Goal: Task Accomplishment & Management: Use online tool/utility

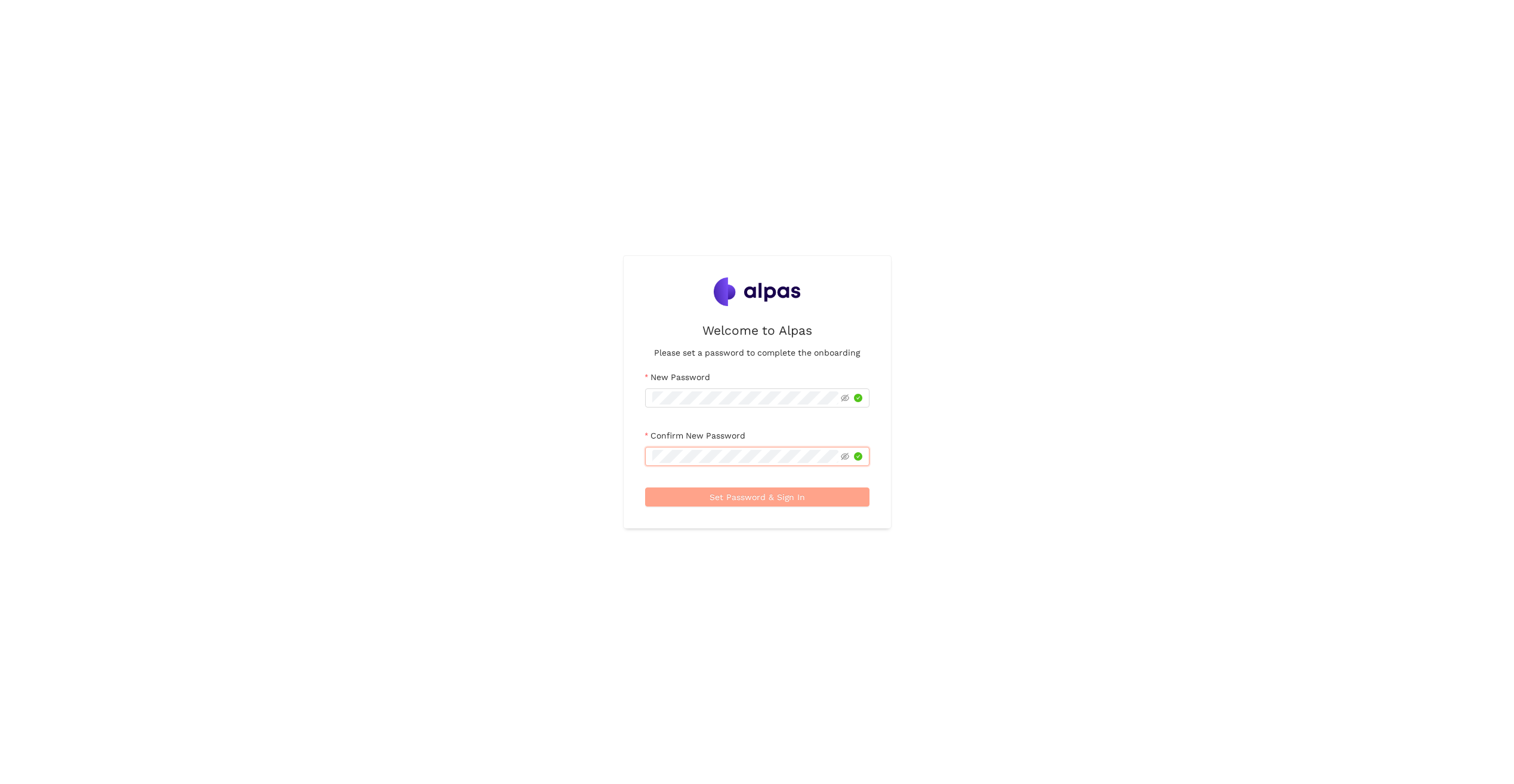
click at [744, 493] on span "Set Password & Sign In" at bounding box center [757, 496] width 95 height 13
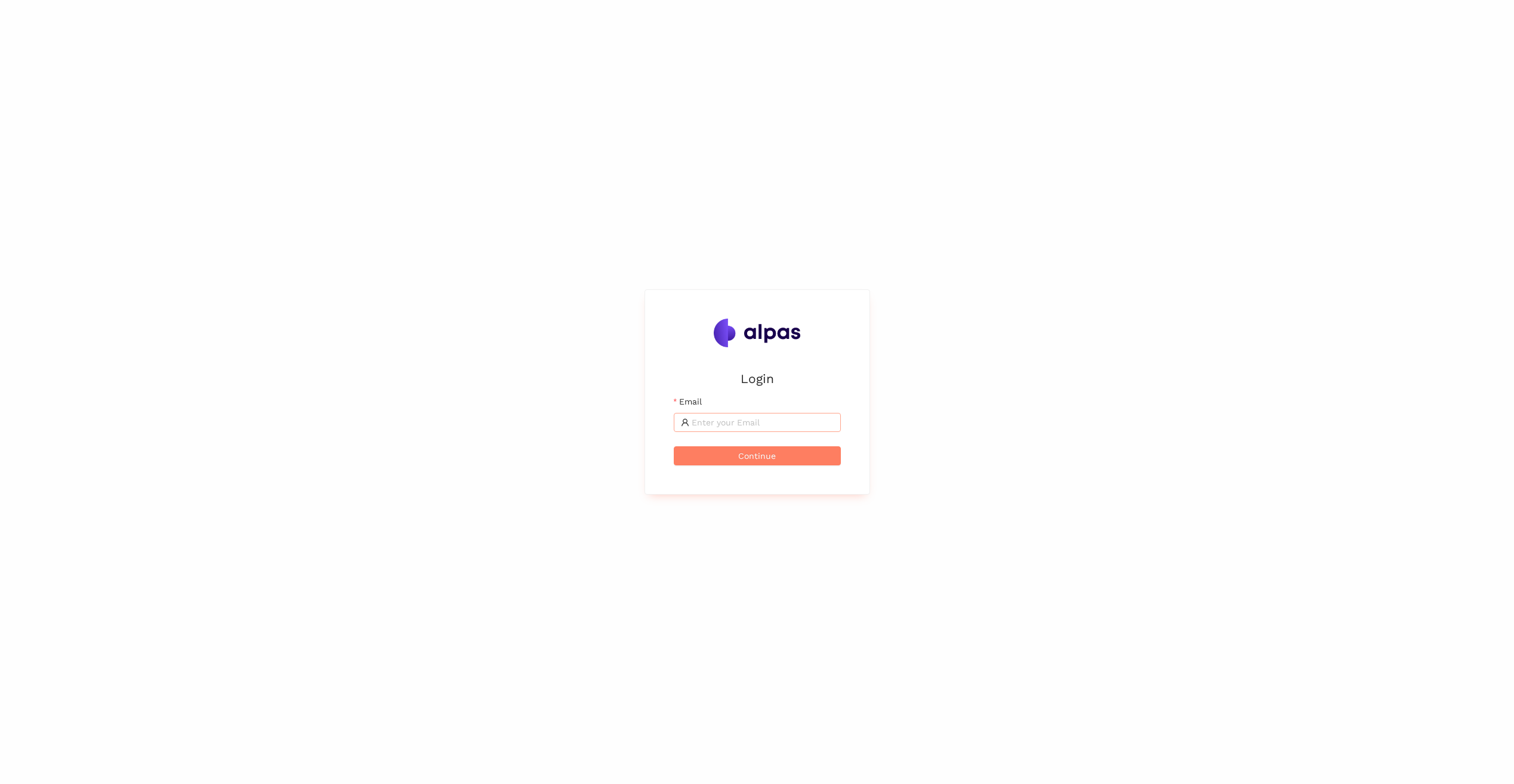
drag, startPoint x: 0, startPoint y: 0, endPoint x: 711, endPoint y: 424, distance: 827.8
click at [711, 424] on input "Email" at bounding box center [763, 422] width 142 height 13
type input "neal.bacher@zeiss.com"
click at [674, 446] on button "Continue" at bounding box center [757, 456] width 167 height 19
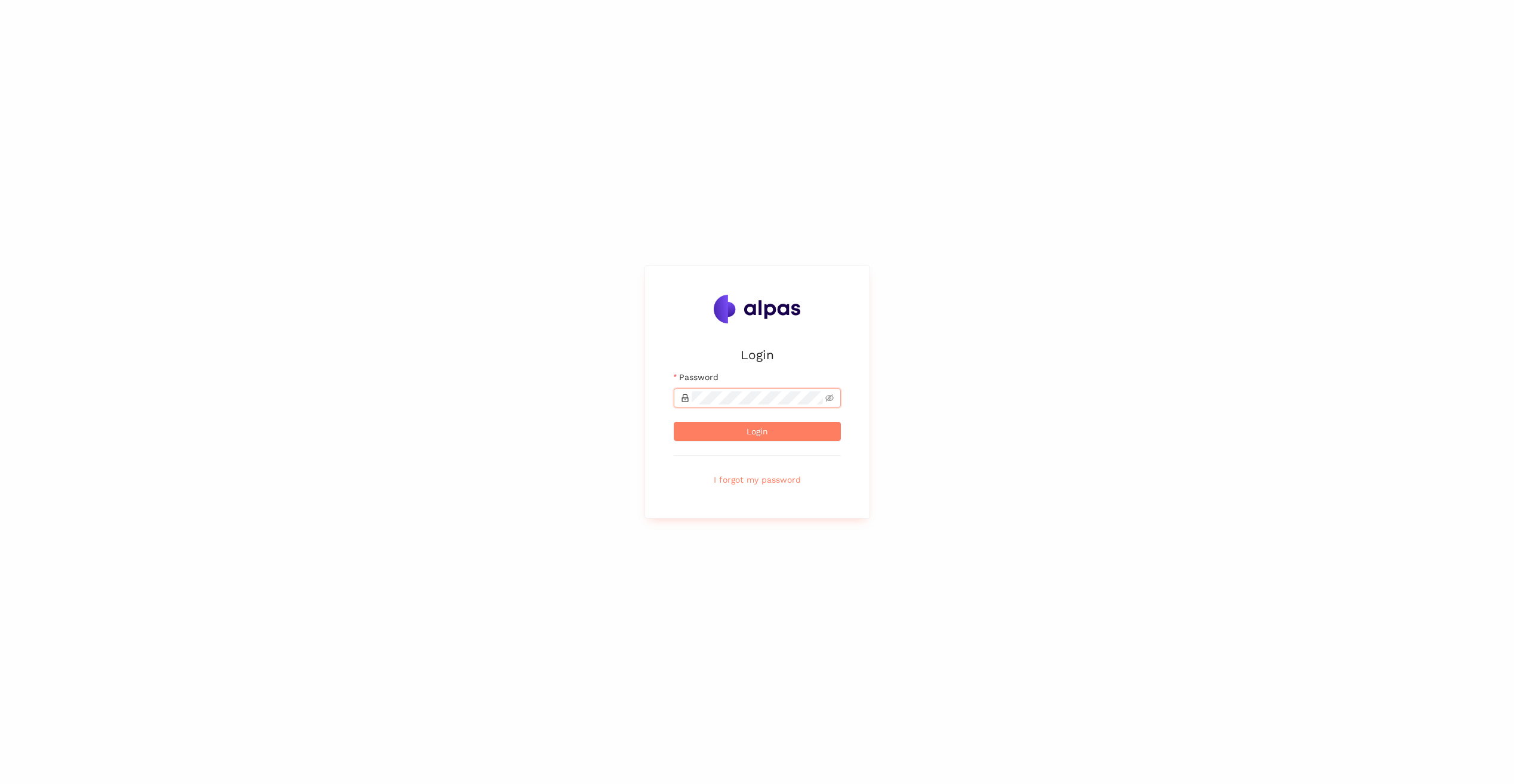
click at [674, 422] on button "Login" at bounding box center [757, 432] width 167 height 19
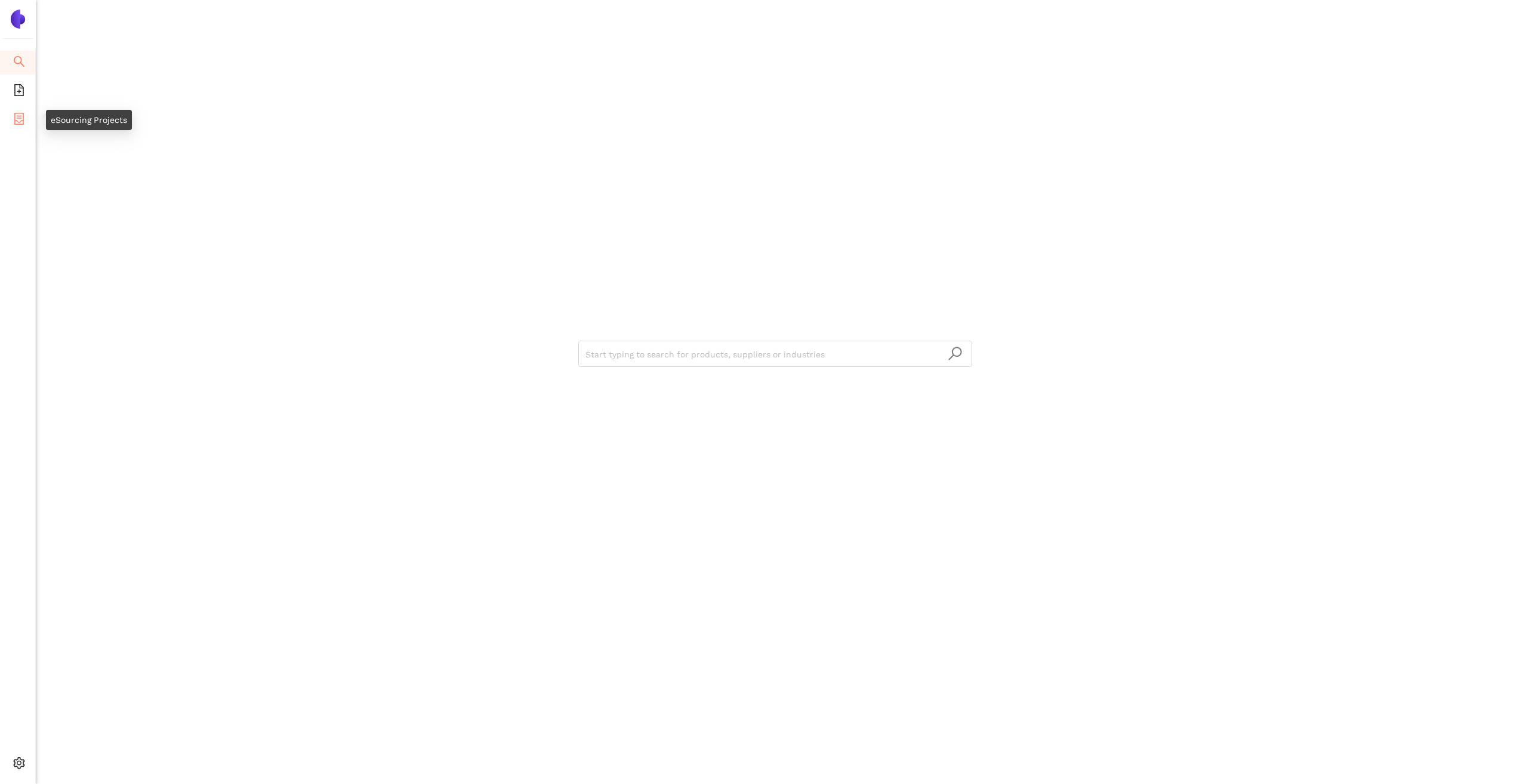
click at [22, 121] on icon "container" at bounding box center [19, 119] width 12 height 12
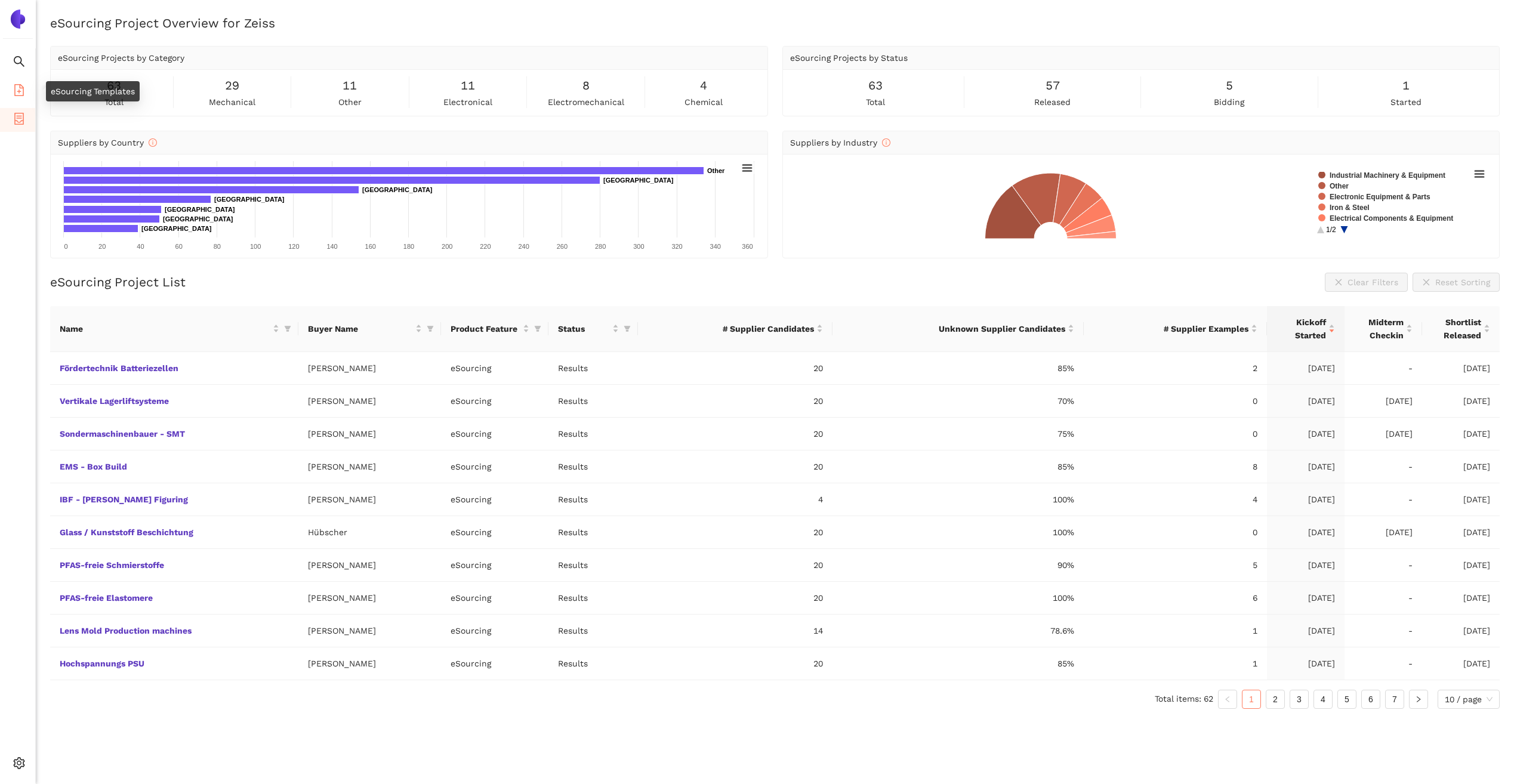
click at [20, 89] on icon "file-add" at bounding box center [19, 90] width 12 height 12
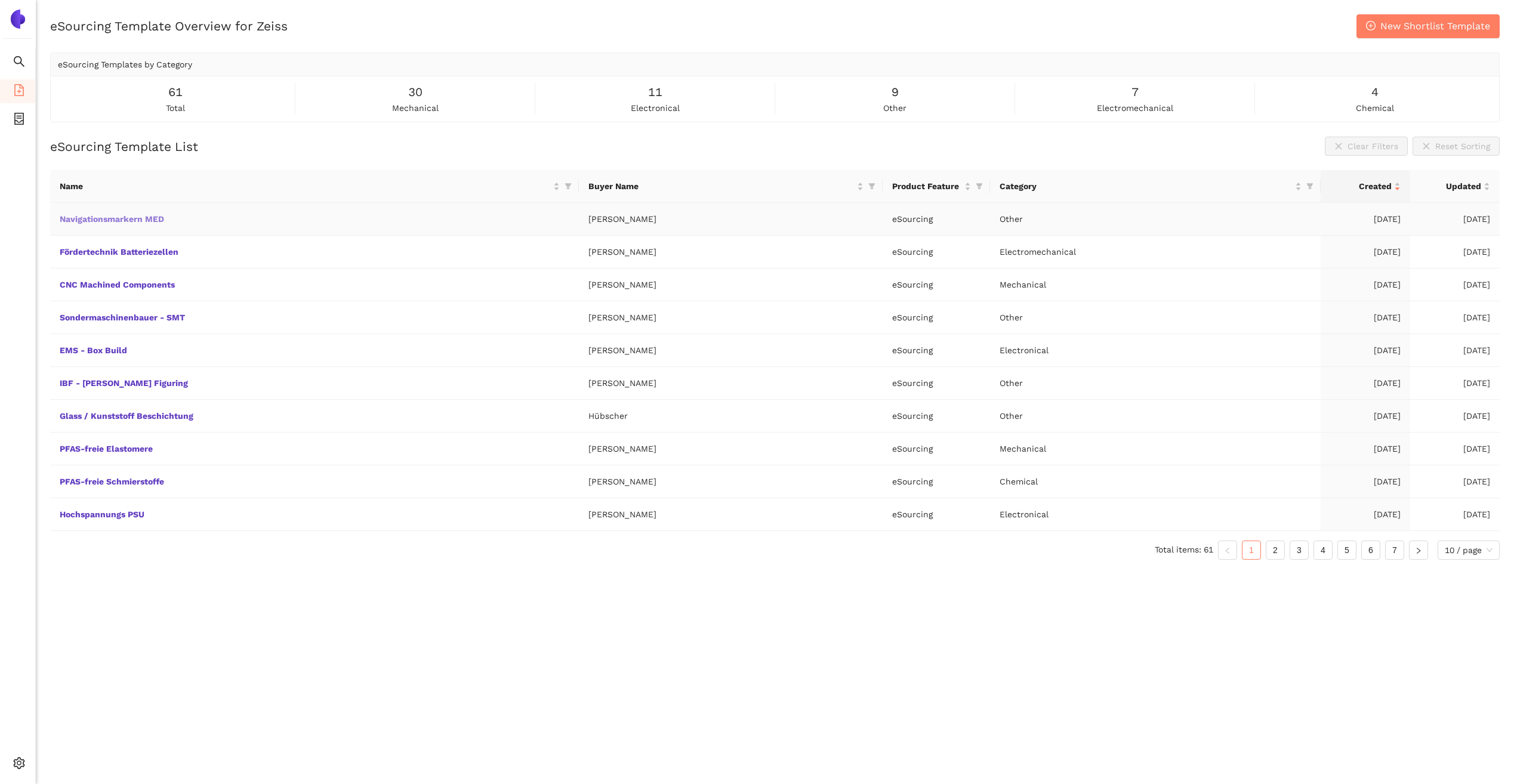
click at [0, 0] on link "Navigationsmarkern MED" at bounding box center [0, 0] width 0 height 0
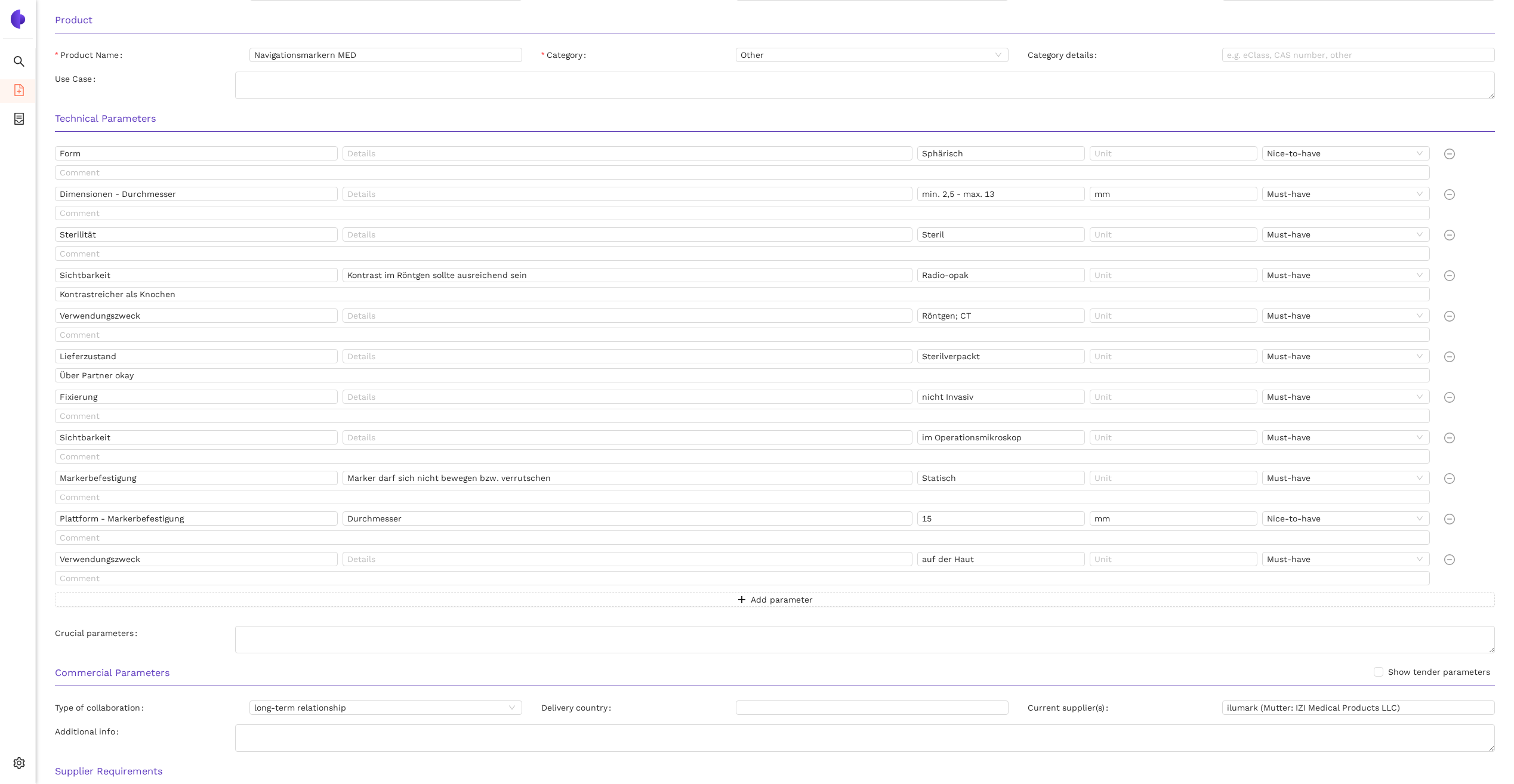
scroll to position [119, 0]
